Goal: Task Accomplishment & Management: Manage account settings

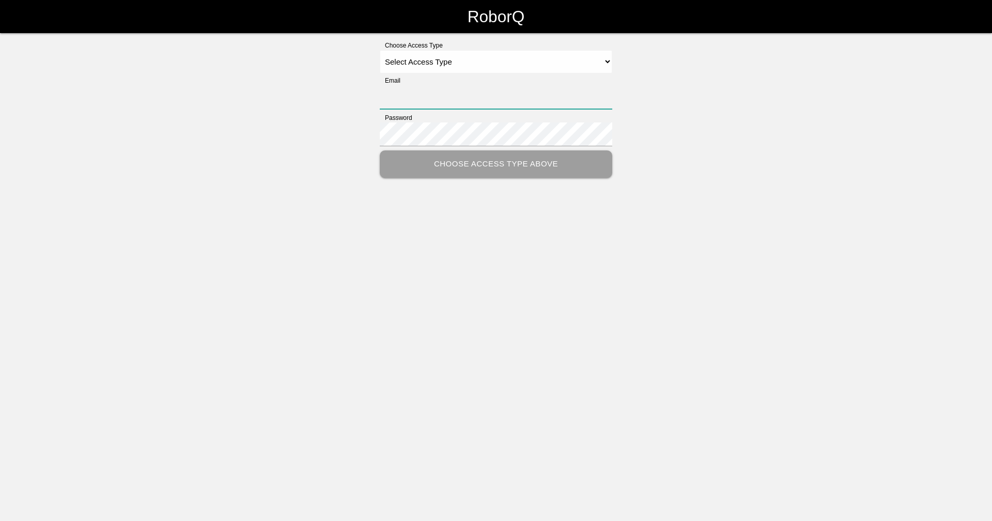
type input "[EMAIL_ADDRESS][DOMAIN_NAME]"
click at [472, 58] on select "Select Access Type Admin Customer Supervisor Worker" at bounding box center [496, 61] width 233 height 23
select select "Supervisor"
click at [380, 50] on select "Select Access Type Admin Customer Supervisor Worker" at bounding box center [496, 61] width 233 height 23
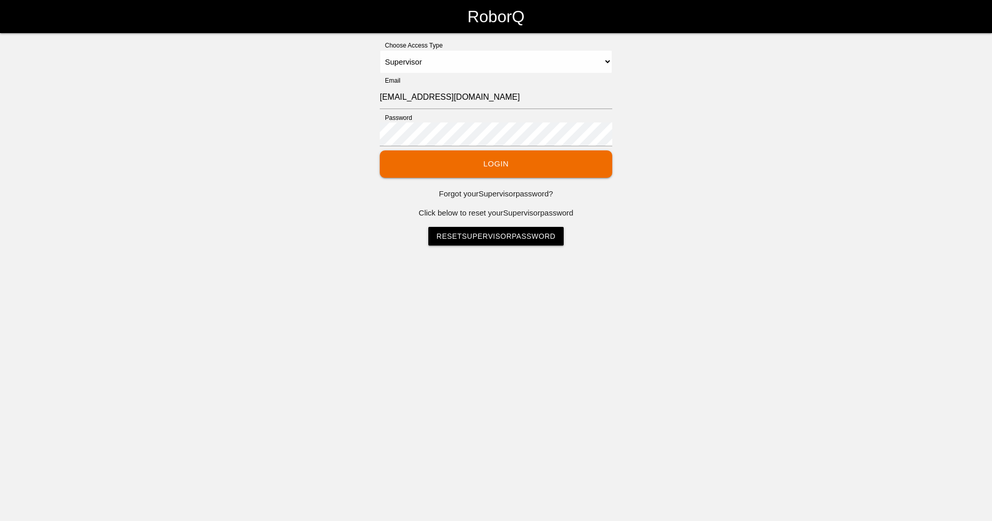
click at [454, 158] on button "Login" at bounding box center [496, 163] width 233 height 27
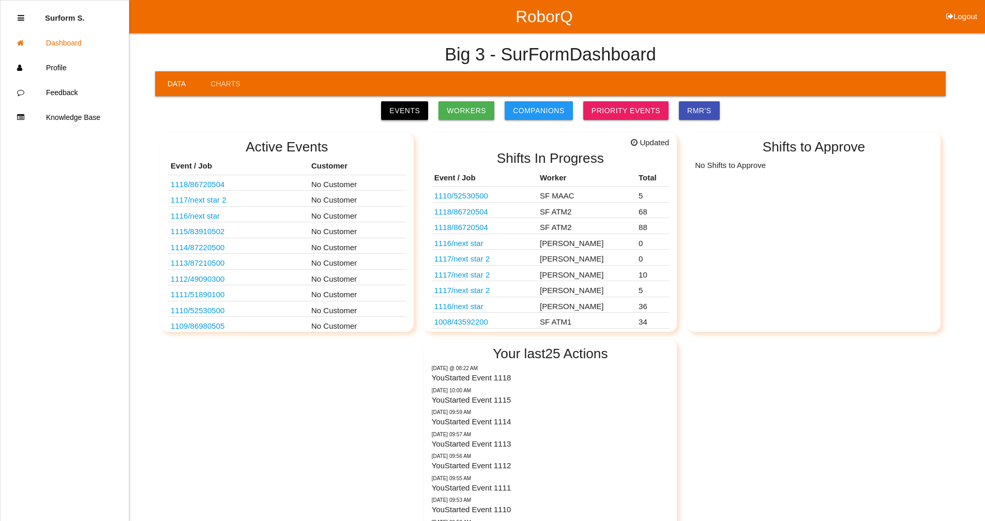
click at [416, 109] on link "Events" at bounding box center [404, 110] width 47 height 19
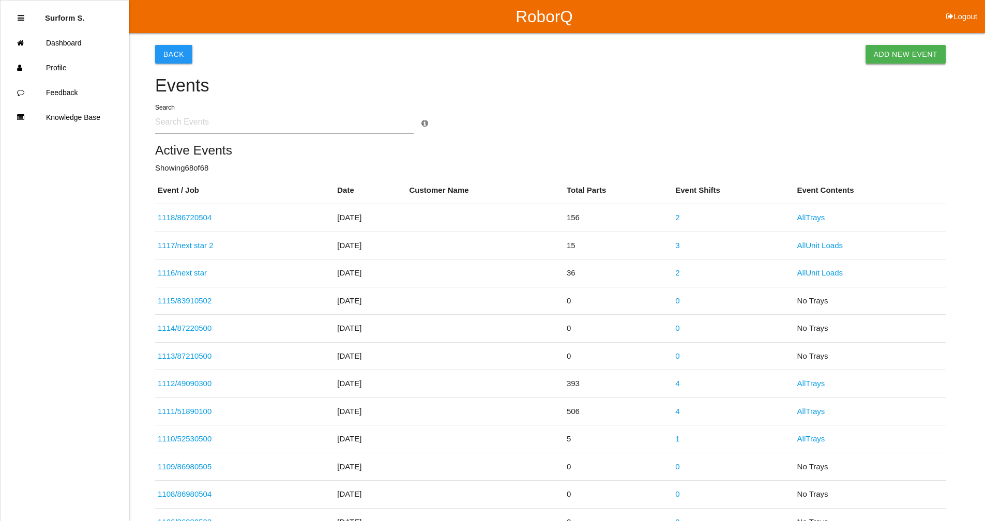
click at [894, 53] on link "Add New Event" at bounding box center [905, 54] width 80 height 19
select select "notRequired"
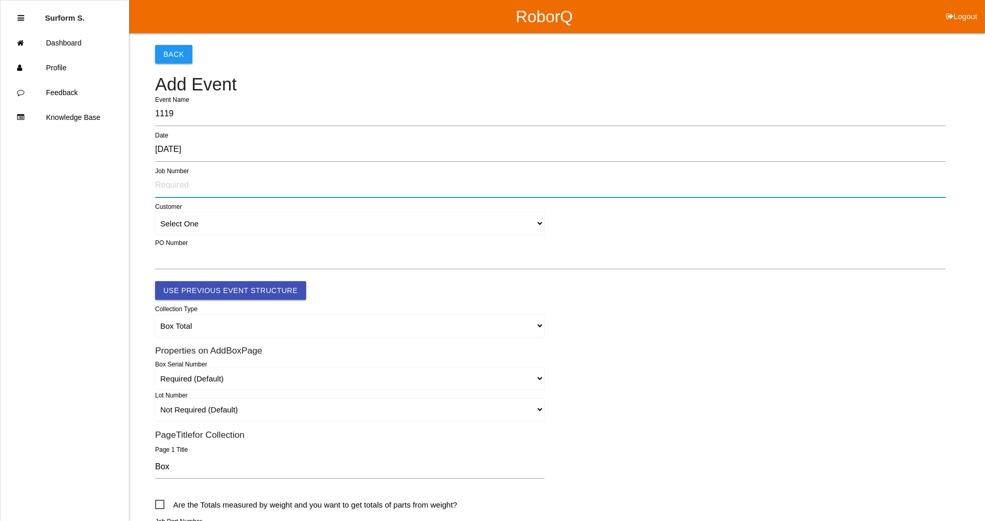
click at [180, 187] on input "text" at bounding box center [550, 186] width 790 height 24
type input "8071"
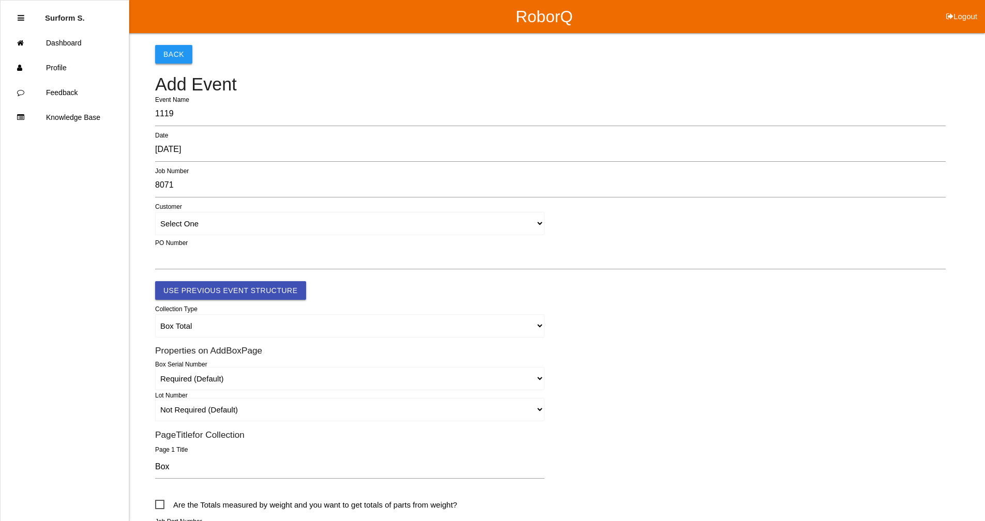
click at [176, 53] on button "Back" at bounding box center [173, 54] width 37 height 19
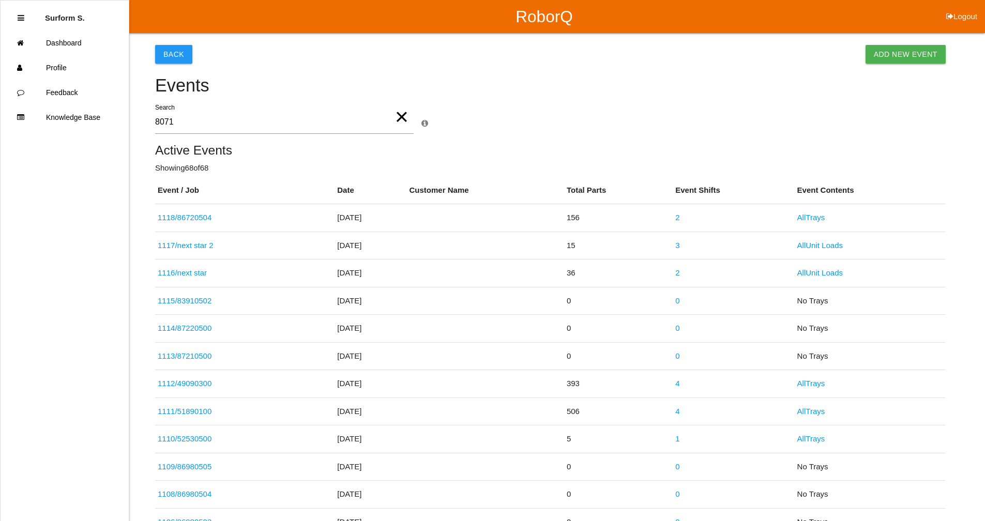
type input "8071"
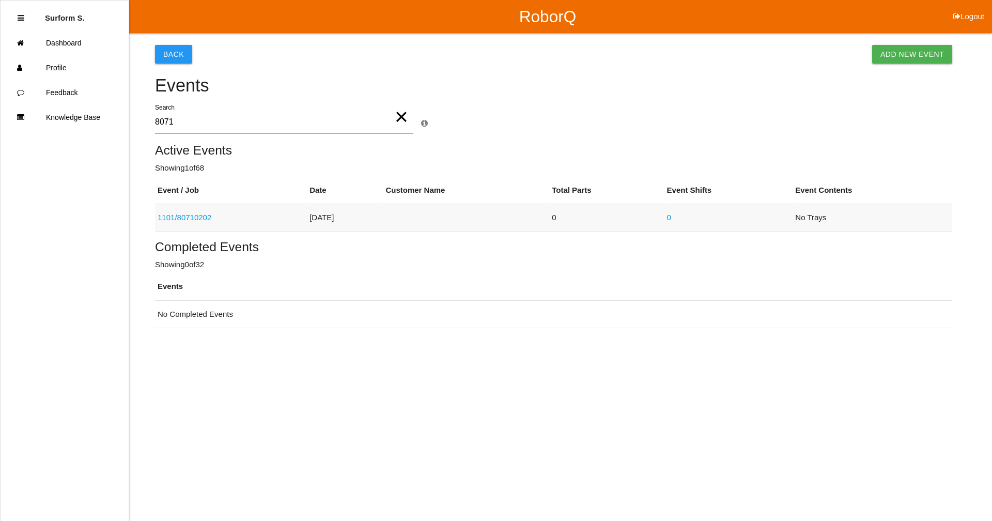
click at [202, 218] on link "1101 / 80710202" at bounding box center [185, 217] width 54 height 9
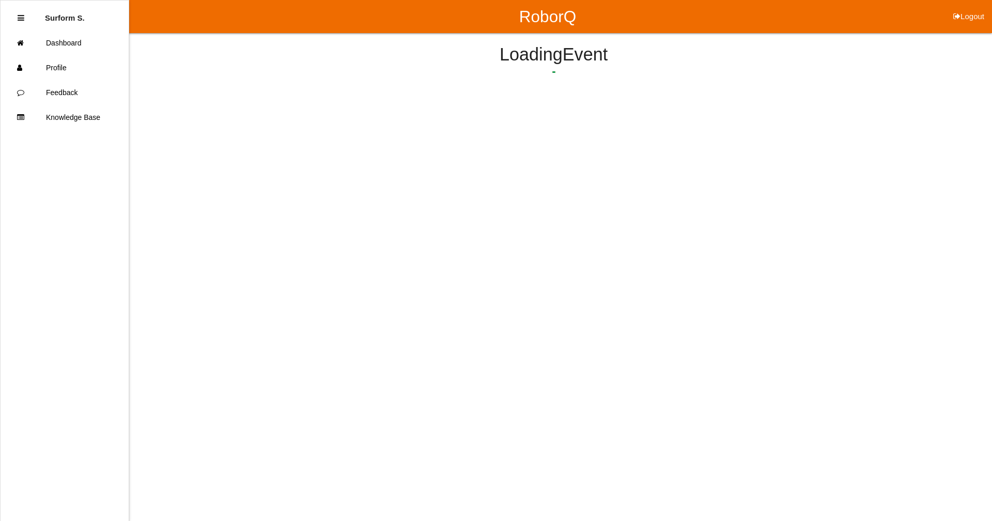
click at [202, 152] on html "RoborQ Logout Surform S. Dashboard Profile Feedback Knowledge Base Loading Event" at bounding box center [496, 76] width 992 height 152
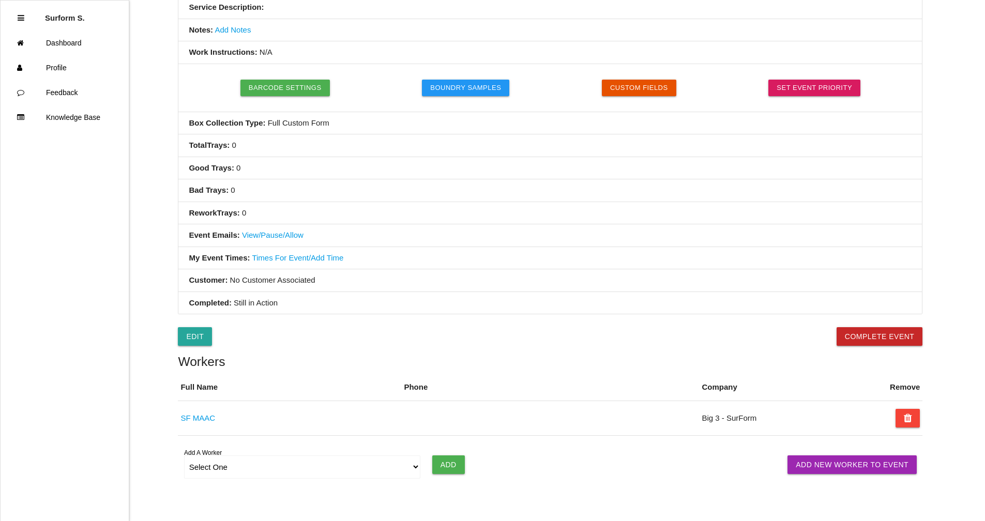
scroll to position [258, 0]
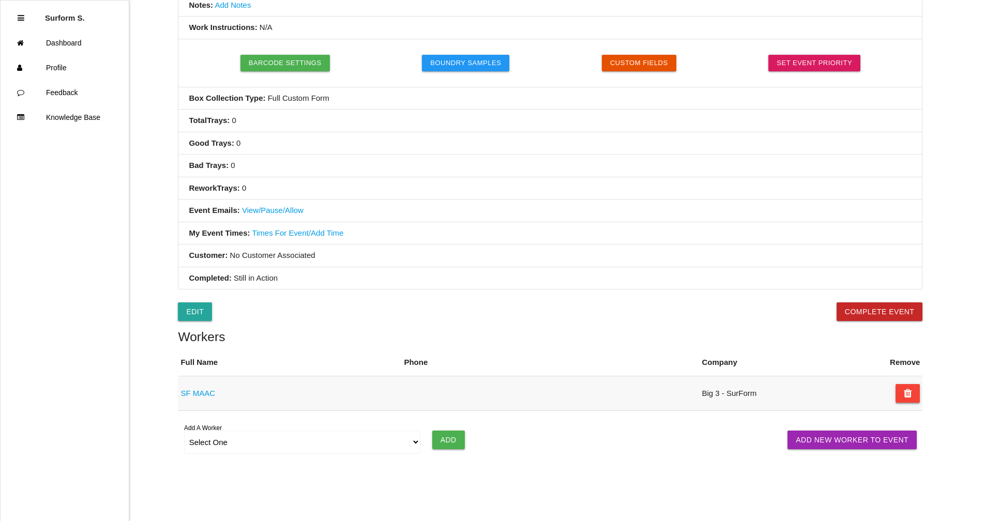
click at [904, 389] on icon at bounding box center [908, 393] width 8 height 19
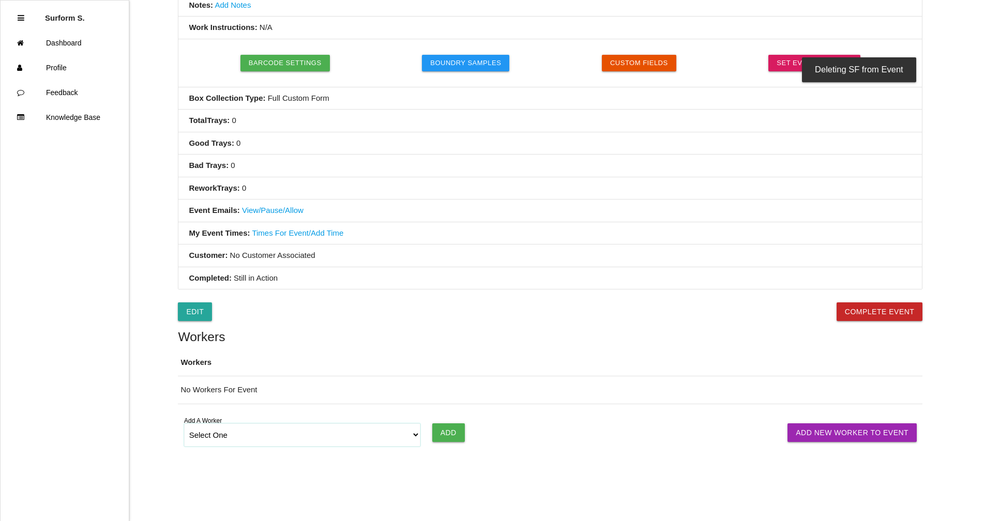
click at [414, 437] on select "Select One [PERSON_NAME] [PERSON_NAME] SF LAMCO SF ATM1 SF ATM2 SF MAAC" at bounding box center [302, 434] width 237 height 23
select select "6781344fb24b65000ec8f095"
click at [184, 423] on select "Select One [PERSON_NAME] [PERSON_NAME] SF LAMCO SF ATM1 SF ATM2 SF MAAC" at bounding box center [302, 434] width 237 height 23
click at [454, 435] on input "Add" at bounding box center [448, 432] width 33 height 19
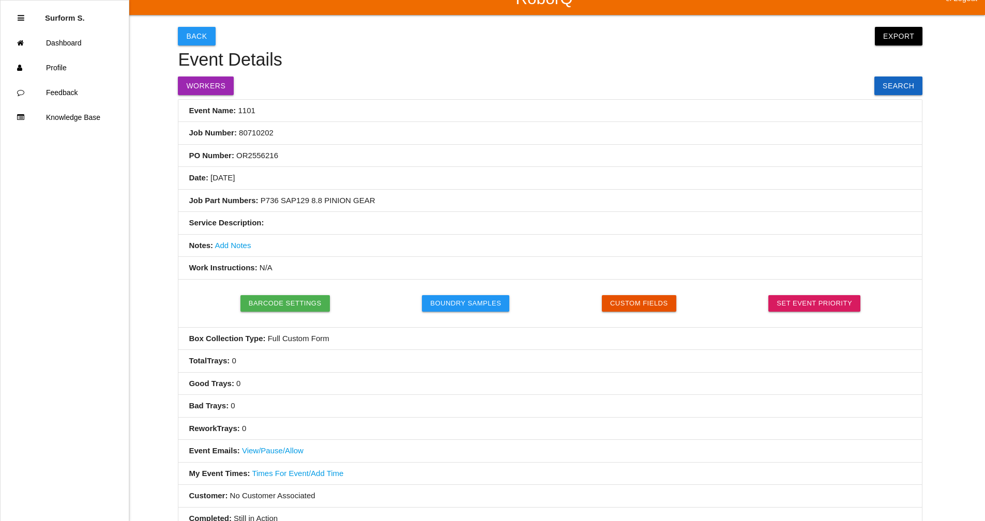
scroll to position [0, 0]
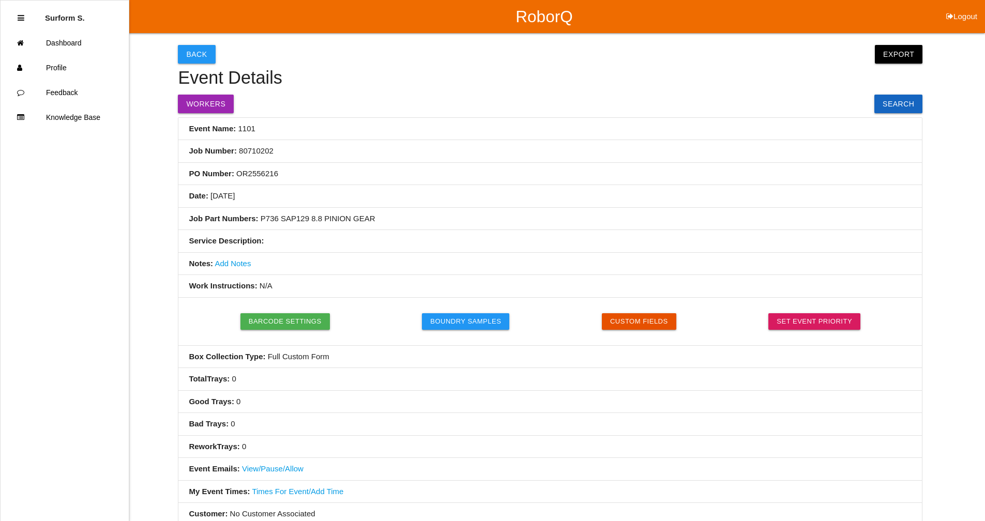
click at [233, 262] on link "Add Notes" at bounding box center [233, 263] width 36 height 9
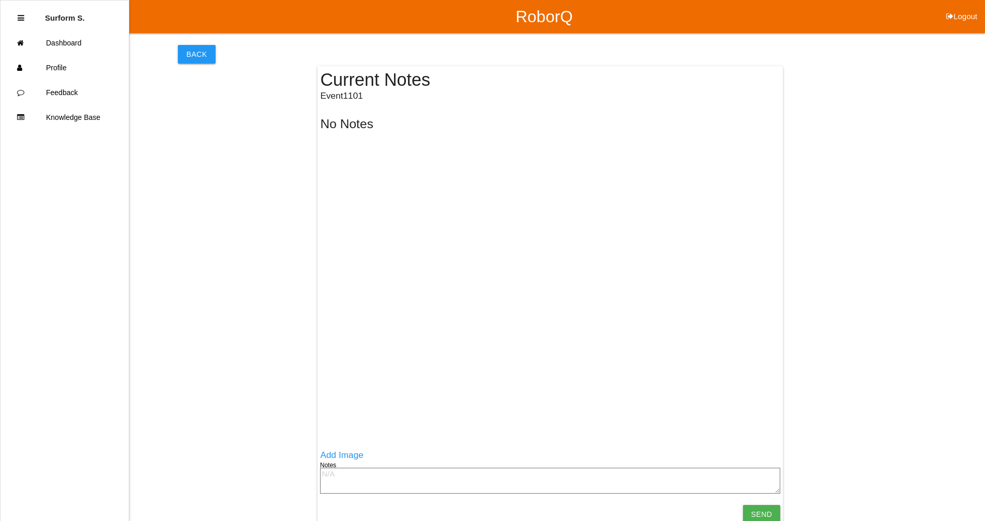
click at [366, 477] on textarea at bounding box center [550, 481] width 460 height 26
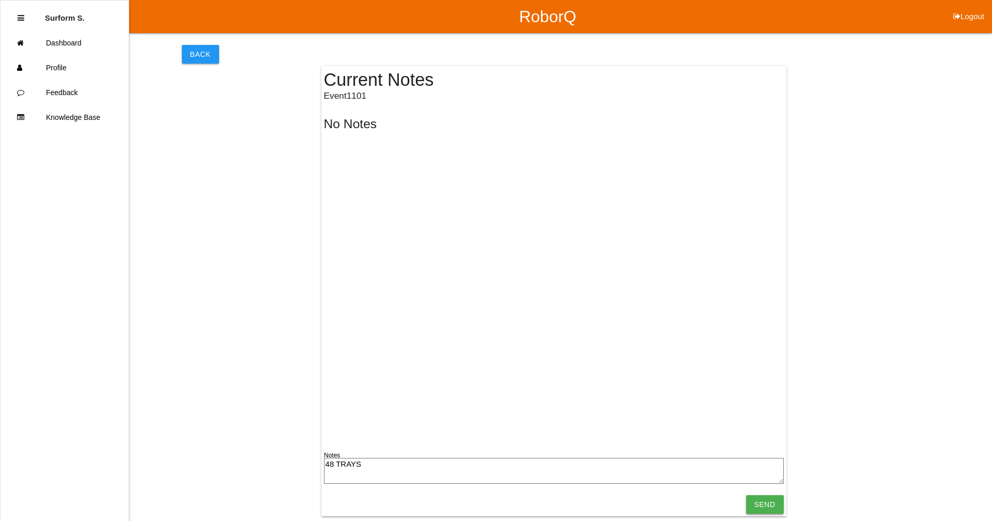
type textarea "48 TRAYS"
click at [770, 499] on input "Send" at bounding box center [765, 504] width 38 height 19
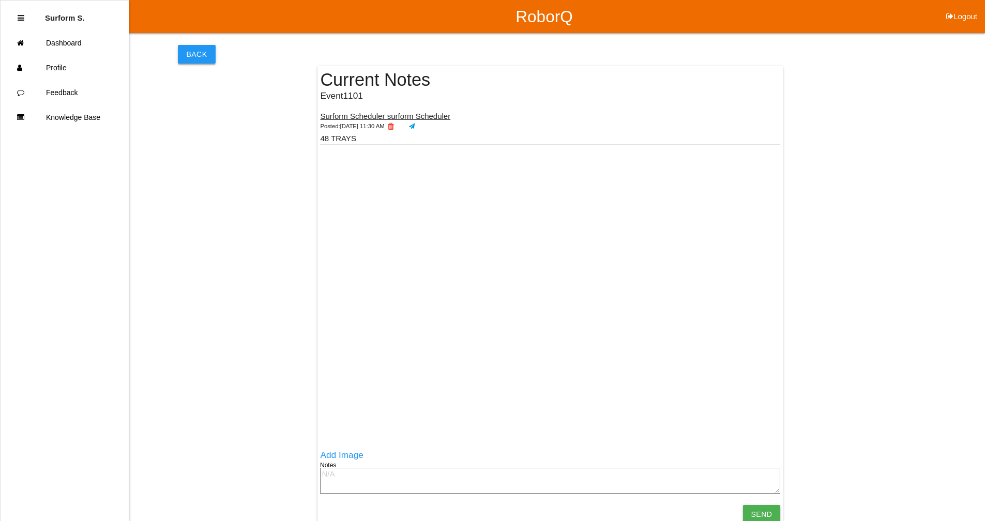
click at [201, 58] on button "Back" at bounding box center [196, 54] width 37 height 19
